Goal: Transaction & Acquisition: Obtain resource

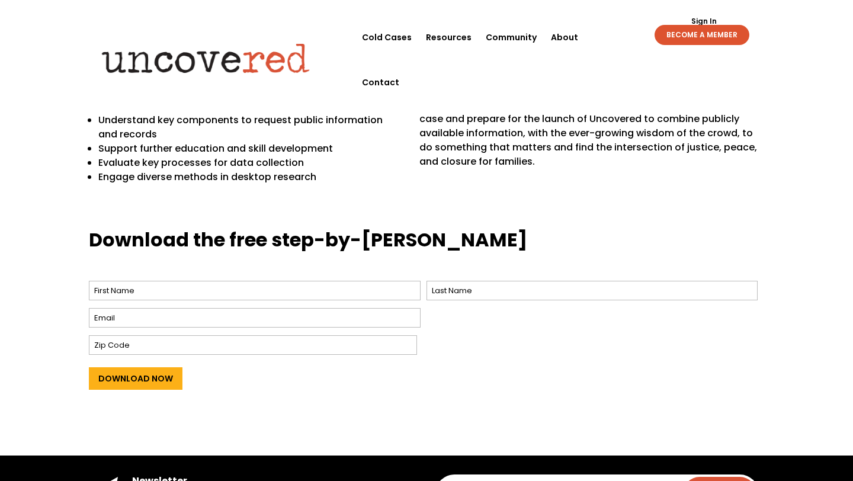
scroll to position [382, 0]
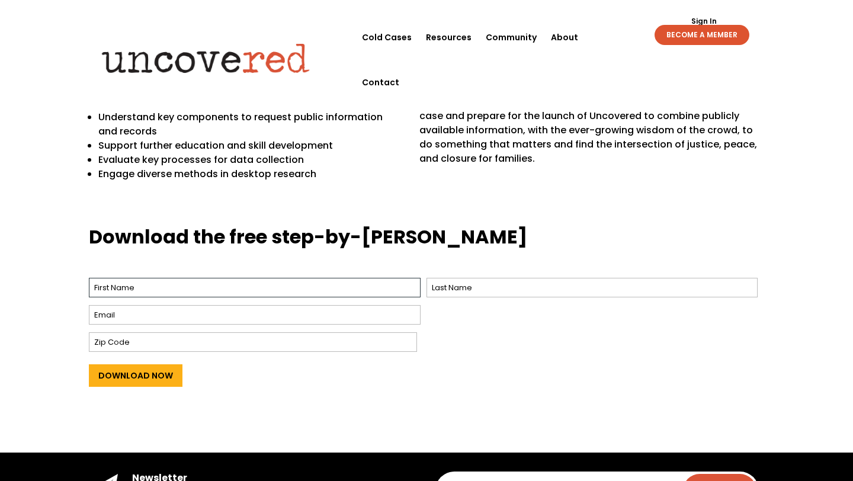
click at [277, 280] on input "First" at bounding box center [255, 288] width 332 height 20
type input "[PERSON_NAME]"
type input "[EMAIL_ADDRESS][DOMAIN_NAME]"
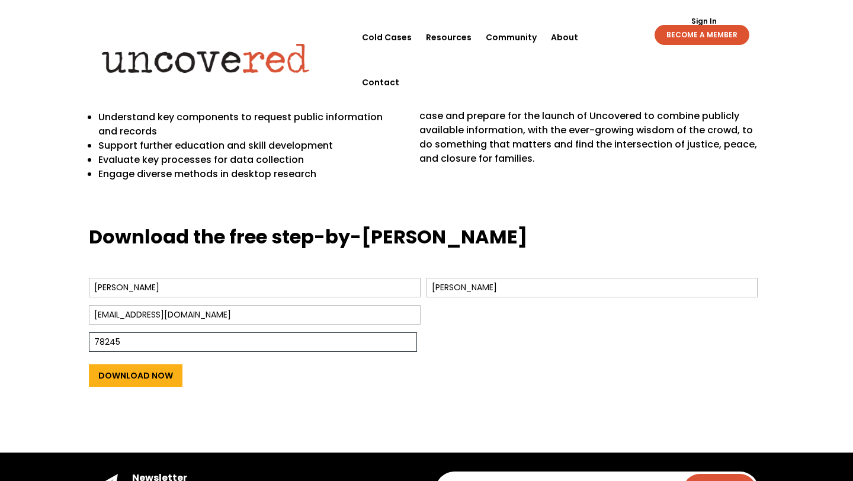
type input "78245"
click at [476, 342] on div "78245" at bounding box center [422, 341] width 666 height 25
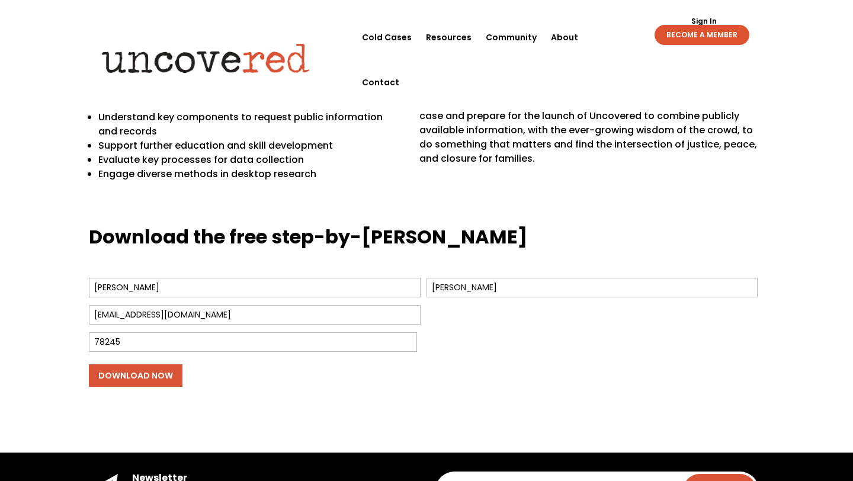
click at [103, 375] on input "Download Now" at bounding box center [136, 375] width 94 height 23
